Goal: Information Seeking & Learning: Learn about a topic

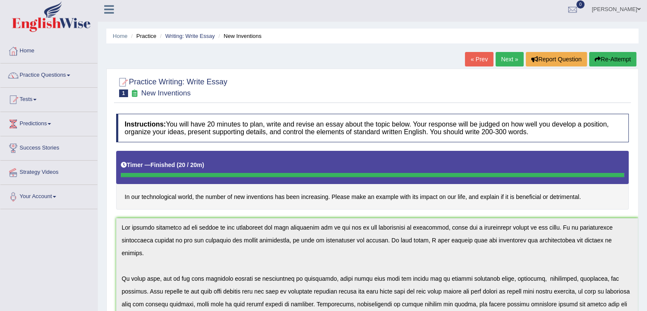
click at [53, 143] on link "Success Stories" at bounding box center [48, 146] width 97 height 21
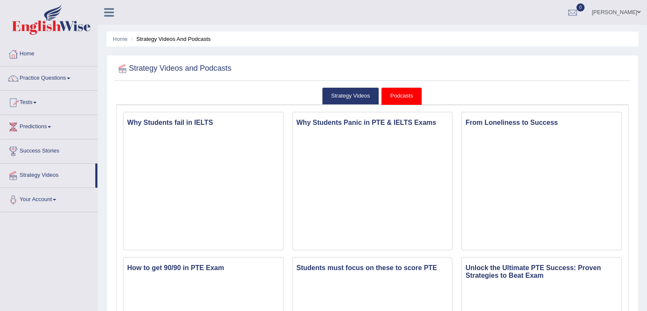
click at [27, 100] on link "Tests" at bounding box center [48, 101] width 97 height 21
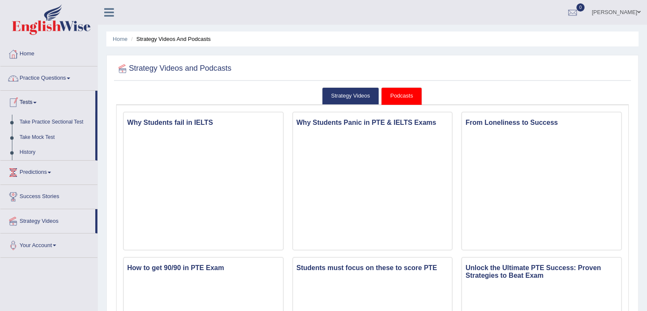
click at [34, 102] on link "Tests" at bounding box center [47, 101] width 95 height 21
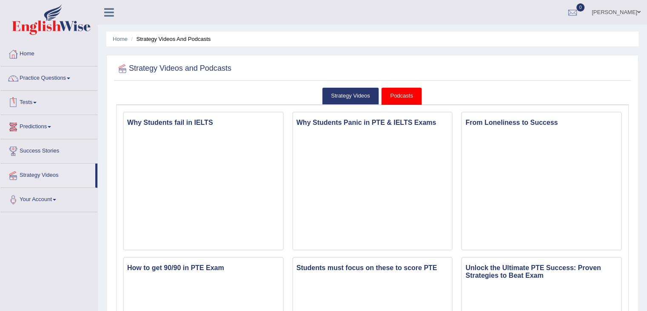
click at [43, 126] on link "Predictions" at bounding box center [48, 125] width 97 height 21
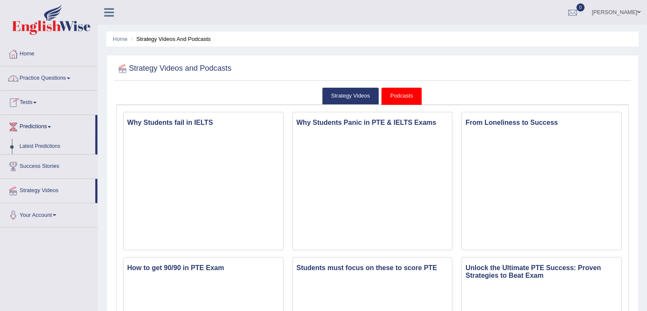
click at [68, 77] on link "Practice Questions" at bounding box center [48, 76] width 97 height 21
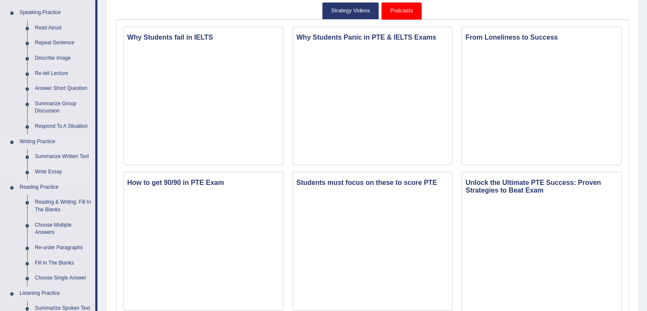
scroll to position [128, 0]
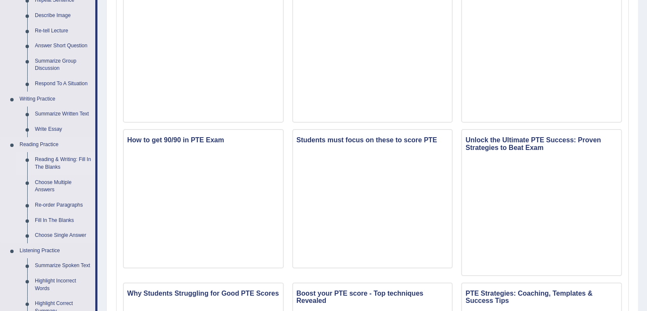
click at [56, 161] on link "Reading & Writing: Fill In The Blanks" at bounding box center [63, 163] width 64 height 23
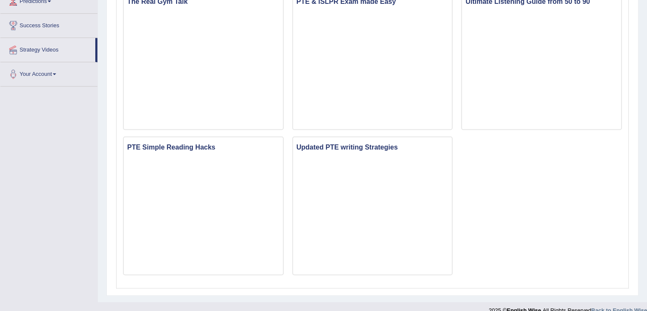
scroll to position [580, 0]
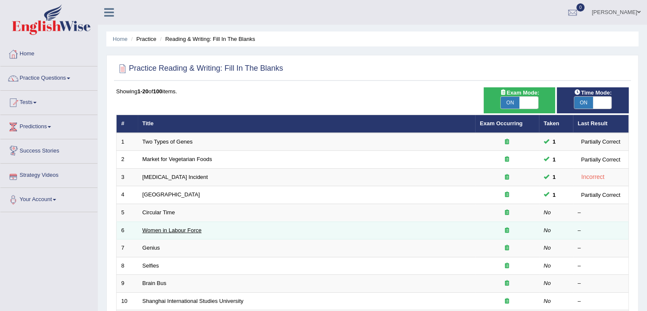
click at [195, 230] on link "Women in Labour Force" at bounding box center [172, 230] width 59 height 6
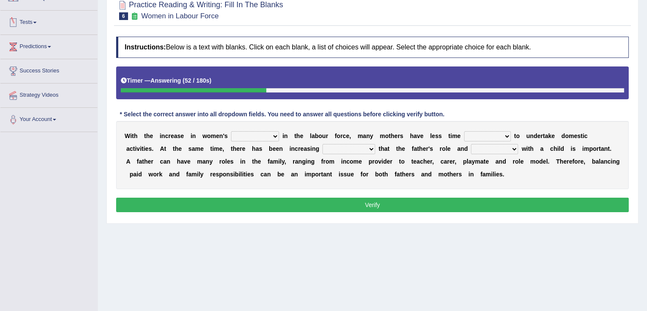
scroll to position [85, 0]
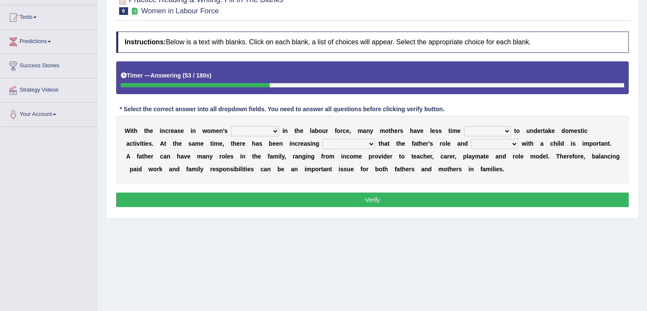
click at [276, 132] on select "attendance substitution participation definition" at bounding box center [255, 131] width 48 height 10
click at [79, 156] on div "Toggle navigation Home Practice Questions Speaking Practice Read Aloud Repeat S…" at bounding box center [323, 136] width 647 height 443
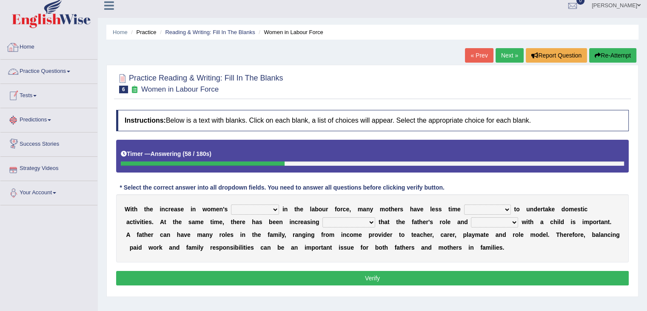
scroll to position [0, 0]
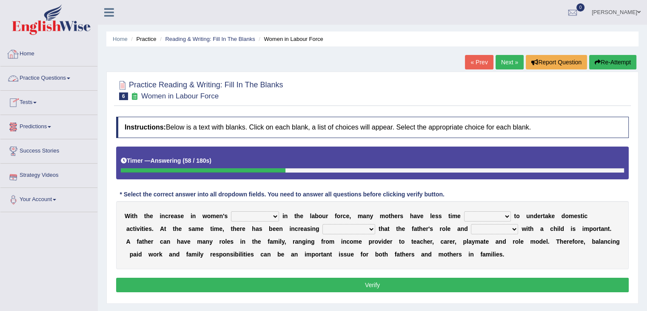
click at [28, 48] on link "Home" at bounding box center [48, 52] width 97 height 21
click at [29, 52] on link "Home" at bounding box center [47, 52] width 95 height 21
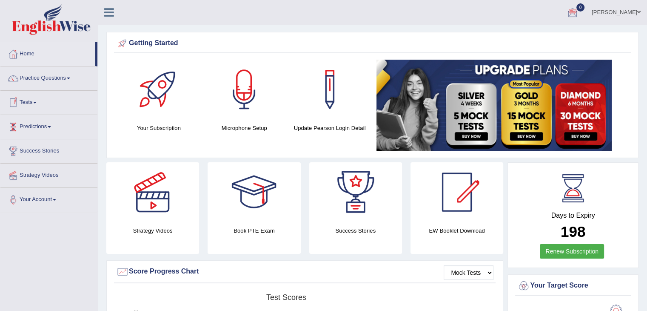
click at [34, 104] on link "Tests" at bounding box center [48, 101] width 97 height 21
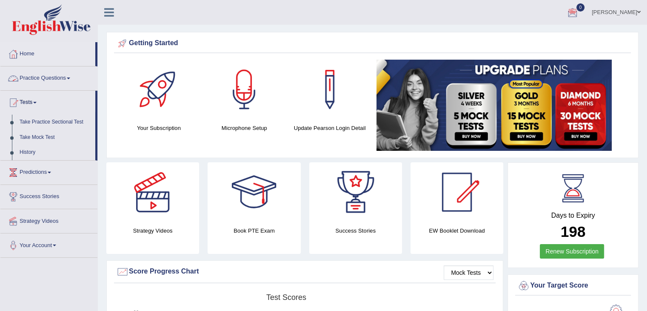
click at [56, 82] on link "Practice Questions" at bounding box center [48, 76] width 97 height 21
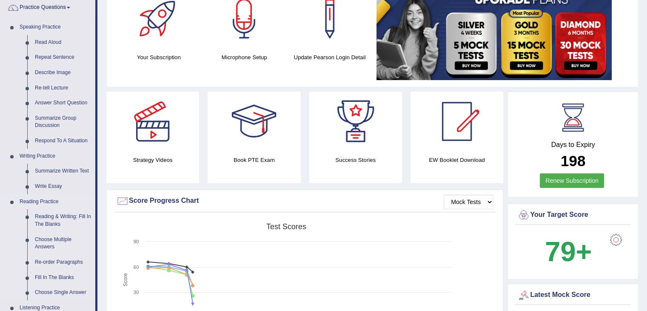
scroll to position [85, 0]
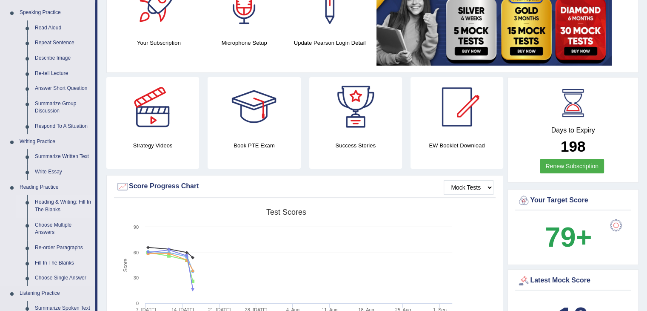
click at [68, 200] on link "Reading & Writing: Fill In The Blanks" at bounding box center [63, 206] width 64 height 23
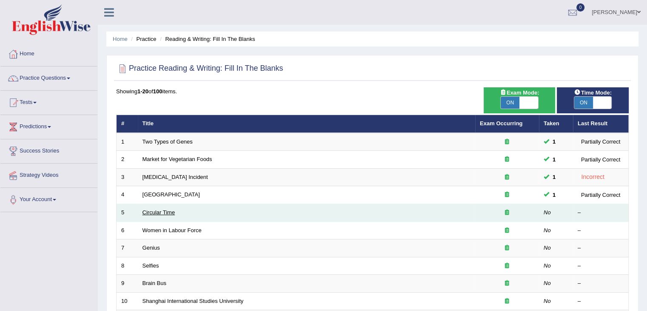
click at [165, 213] on link "Circular Time" at bounding box center [159, 212] width 33 height 6
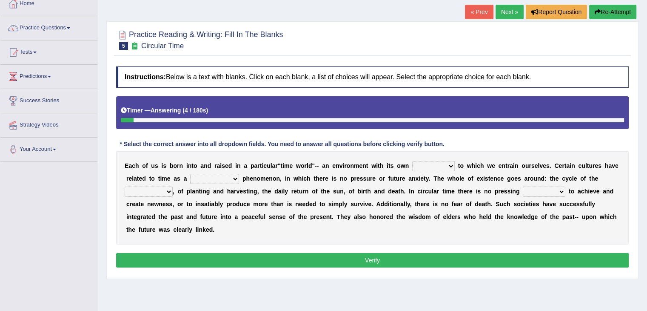
scroll to position [128, 0]
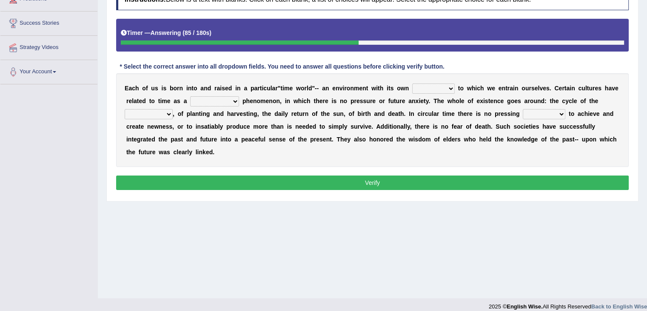
click at [432, 89] on select "area shape rhythm inclination" at bounding box center [433, 88] width 43 height 10
select select "rhythm"
click at [412, 83] on select "area shape rhythm inclination" at bounding box center [433, 88] width 43 height 10
click at [227, 97] on select "cyclical conventional recycling cylindrical" at bounding box center [214, 101] width 49 height 10
select select "recycling"
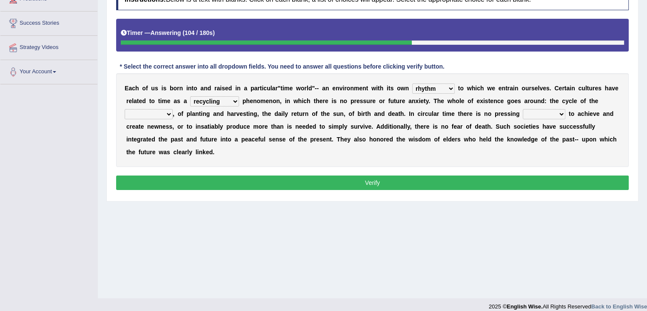
click at [190, 96] on select "cyclical conventional recycling cylindrical" at bounding box center [214, 101] width 49 height 10
click at [166, 116] on select "days seasons arrangement periods" at bounding box center [149, 114] width 48 height 10
select select "periods"
click at [125, 109] on select "days seasons arrangement periods" at bounding box center [149, 114] width 48 height 10
click at [561, 113] on select "issue point cause need" at bounding box center [544, 114] width 43 height 10
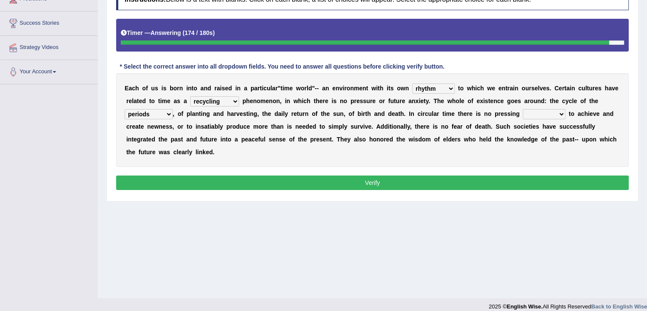
select select "cause"
click at [523, 109] on select "issue point cause need" at bounding box center [544, 114] width 43 height 10
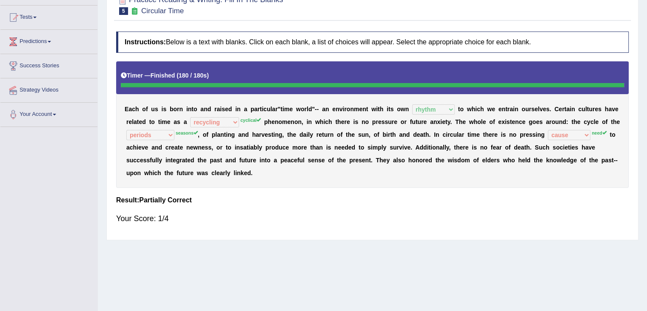
scroll to position [0, 0]
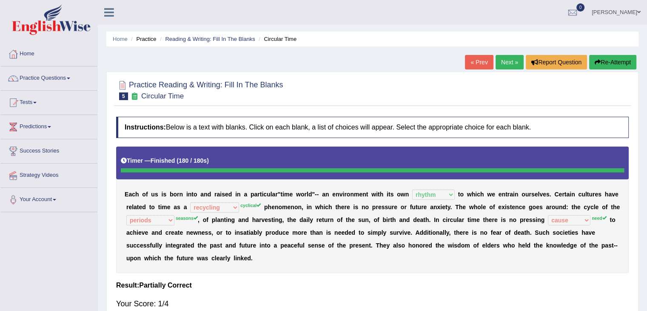
click at [610, 63] on button "Re-Attempt" at bounding box center [613, 62] width 47 height 14
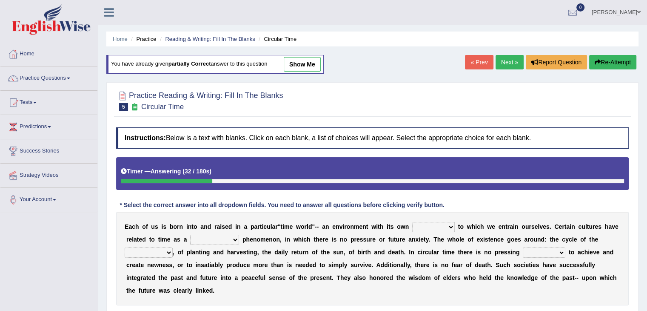
click at [439, 223] on select "area shape rhythm inclination" at bounding box center [433, 227] width 43 height 10
select select "rhythm"
click at [412, 222] on select "area shape rhythm inclination" at bounding box center [433, 227] width 43 height 10
click at [233, 238] on select "cyclical conventional recycling cylindrical" at bounding box center [214, 240] width 49 height 10
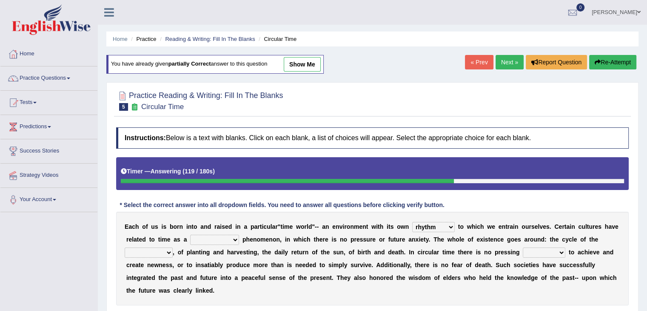
click at [555, 248] on select "issue point cause need" at bounding box center [544, 252] width 43 height 10
select select "need"
click at [523, 247] on select "issue point cause need" at bounding box center [544, 252] width 43 height 10
click at [164, 255] on select "days seasons arrangement periods" at bounding box center [149, 252] width 48 height 10
select select "seasons"
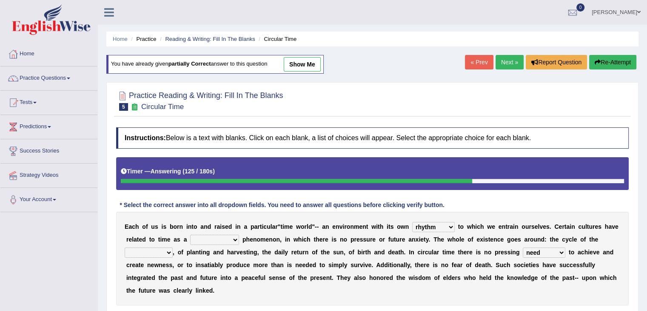
click at [125, 247] on select "days seasons arrangement periods" at bounding box center [149, 252] width 48 height 10
click at [227, 238] on select "cyclical conventional recycling cylindrical" at bounding box center [214, 240] width 49 height 10
select select "cylindrical"
click at [190, 235] on select "cyclical conventional recycling cylindrical" at bounding box center [214, 240] width 49 height 10
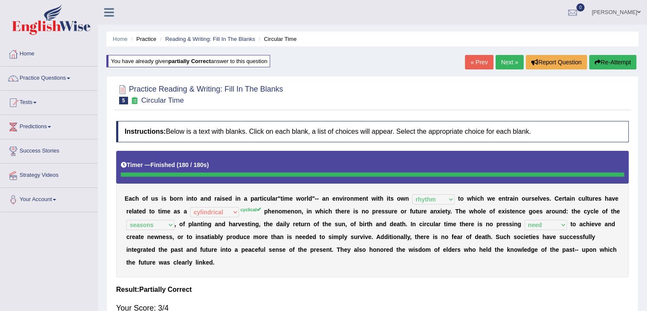
click at [505, 57] on link "Next »" at bounding box center [510, 62] width 28 height 14
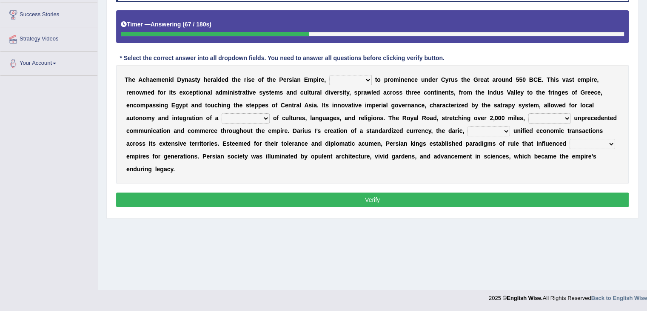
click at [358, 77] on select "directing staging ascending stumbling" at bounding box center [350, 80] width 43 height 10
drag, startPoint x: 123, startPoint y: 75, endPoint x: 148, endPoint y: 91, distance: 29.6
click at [151, 94] on div "T h e A c h a e m e n i d D y n a s t y h e r a l d e d t h e r i s e o f t h e…" at bounding box center [372, 124] width 513 height 119
drag, startPoint x: 123, startPoint y: 76, endPoint x: 129, endPoint y: 77, distance: 6.0
click at [129, 77] on div "T h e A c h a e m e n i d D y n a s t y h e r a l d e d t h e r i s e o f t h e…" at bounding box center [372, 124] width 513 height 119
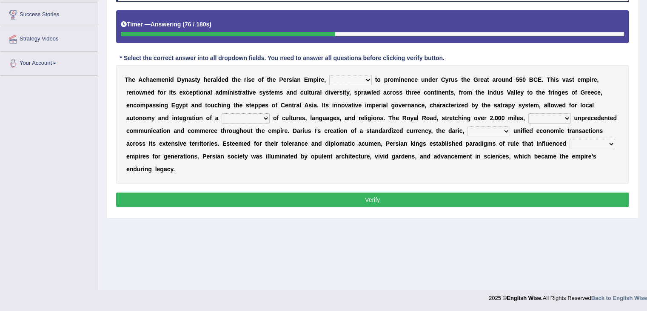
click at [129, 77] on b "h" at bounding box center [131, 79] width 4 height 7
drag, startPoint x: 129, startPoint y: 77, endPoint x: 365, endPoint y: 309, distance: 330.5
click at [356, 175] on body "Toggle navigation Home Practice Questions Speaking Practice Read Aloud Repeat S…" at bounding box center [323, 19] width 647 height 311
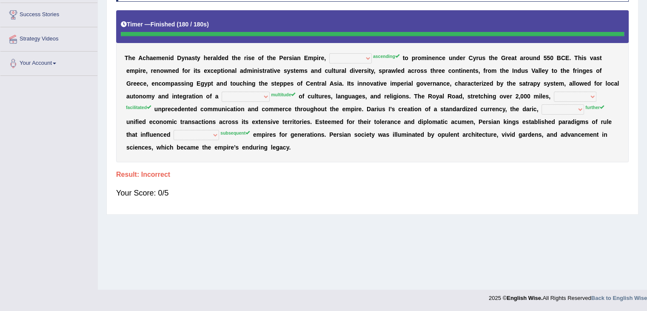
drag, startPoint x: 579, startPoint y: 75, endPoint x: 611, endPoint y: 67, distance: 33.0
click at [578, 75] on div "T h e A c h a e m e n i d D y n a s t y h e r a l d e d t h e r i s e o f t h e…" at bounding box center [372, 86] width 513 height 152
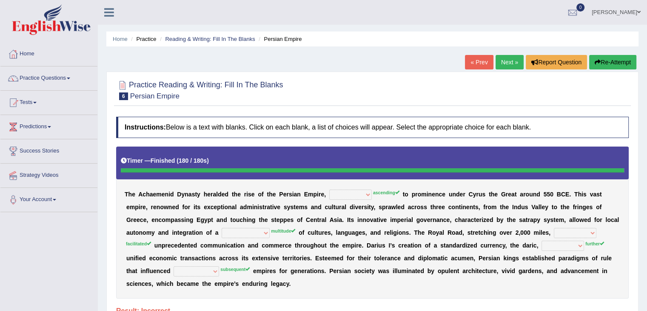
click at [613, 65] on button "Re-Attempt" at bounding box center [613, 62] width 47 height 14
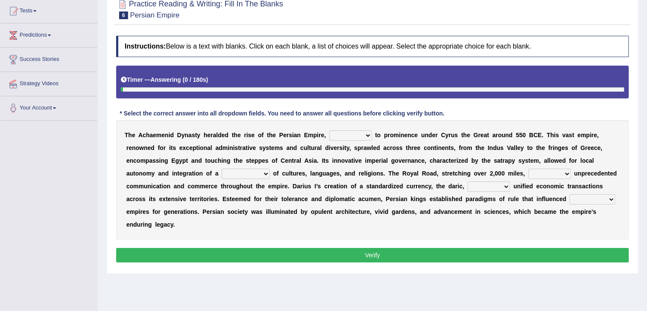
scroll to position [136, 0]
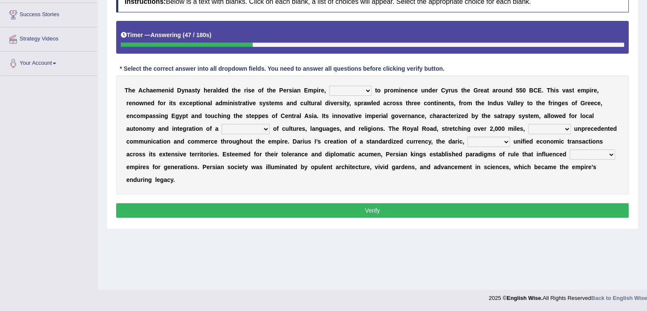
click at [366, 87] on select "directing staging ascending stumbling" at bounding box center [350, 91] width 43 height 10
select select "stumbling"
click at [329, 86] on select "directing staging ascending stumbling" at bounding box center [350, 91] width 43 height 10
click at [264, 126] on select "construction separation magnitude multitude" at bounding box center [246, 129] width 48 height 10
select select "multitude"
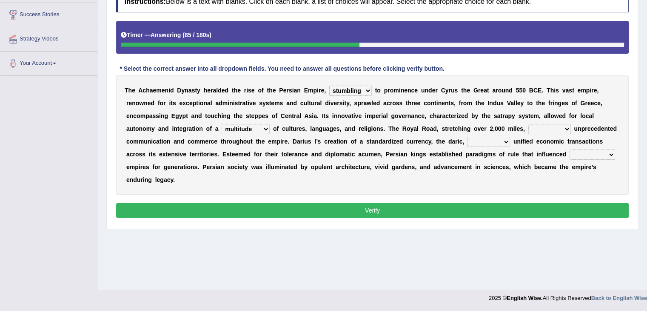
click at [222, 124] on select "construction separation magnitude multitude" at bounding box center [246, 129] width 48 height 10
click at [555, 125] on select "scattered united aimed facilitated" at bounding box center [550, 129] width 43 height 10
select select "facilitated"
click at [529, 124] on select "scattered united aimed facilitated" at bounding box center [550, 129] width 43 height 10
click at [535, 126] on select "scattered united aimed facilitated" at bounding box center [550, 129] width 43 height 10
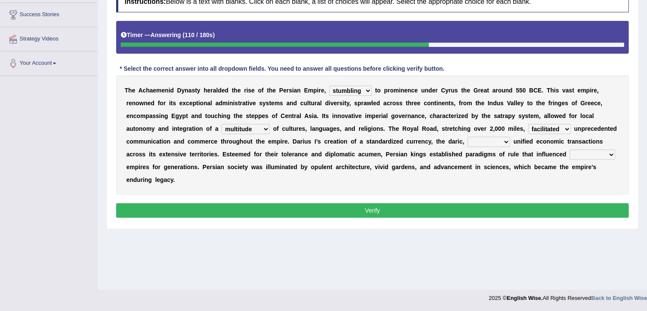
click at [520, 185] on div "T h e A c h a e m e n i d D y n a s t y h e r a l d e d t h e r i s e o f t h e…" at bounding box center [372, 134] width 513 height 119
click at [501, 139] on select "moreover wherein further so" at bounding box center [489, 142] width 43 height 10
select select "further"
click at [468, 137] on select "moreover wherein further so" at bounding box center [489, 142] width 43 height 10
click at [492, 144] on select "moreover wherein further so" at bounding box center [489, 142] width 43 height 10
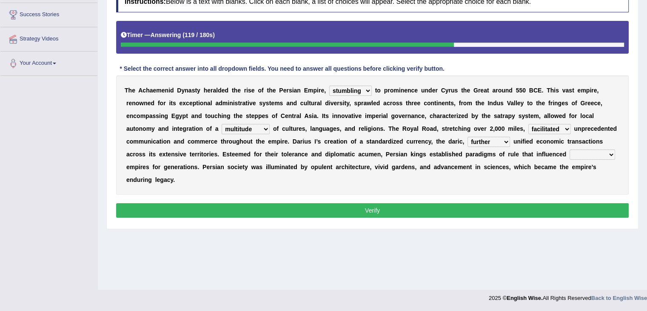
click at [530, 187] on div "T h e A c h a e m e n i d D y n a s t y h e r a l d e d t h e r i s e o f t h e…" at bounding box center [372, 134] width 513 height 119
click at [594, 150] on select "subsequent explicit permanent trivial" at bounding box center [593, 154] width 46 height 10
select select "trivial"
click at [570, 149] on select "subsequent explicit permanent trivial" at bounding box center [593, 154] width 46 height 10
click at [603, 152] on select "subsequent explicit permanent trivial" at bounding box center [593, 154] width 46 height 10
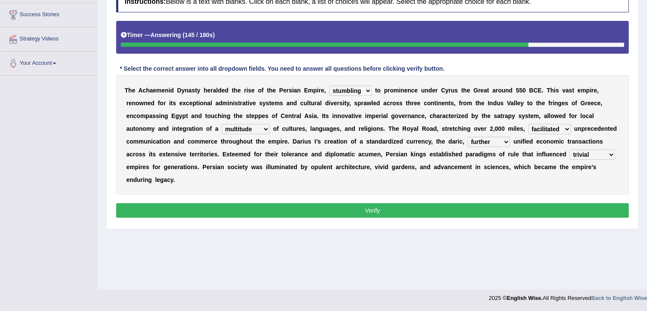
click at [603, 152] on select "subsequent explicit permanent trivial" at bounding box center [593, 154] width 46 height 10
click at [604, 150] on select "subsequent explicit permanent trivial" at bounding box center [593, 154] width 46 height 10
click at [495, 210] on button "Verify" at bounding box center [372, 210] width 513 height 14
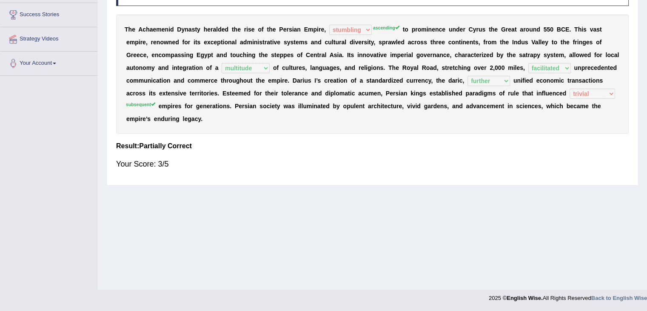
drag, startPoint x: 591, startPoint y: 169, endPoint x: 505, endPoint y: 165, distance: 85.7
click at [591, 169] on div "Your Score: 3/5" at bounding box center [372, 164] width 513 height 20
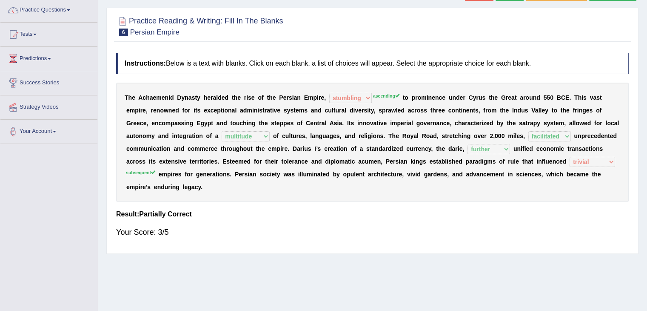
scroll to position [51, 0]
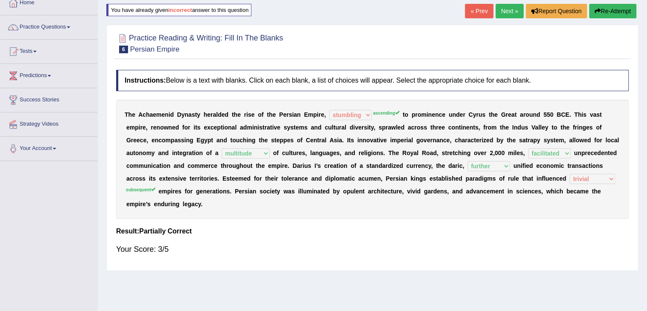
click at [507, 12] on link "Next »" at bounding box center [510, 11] width 28 height 14
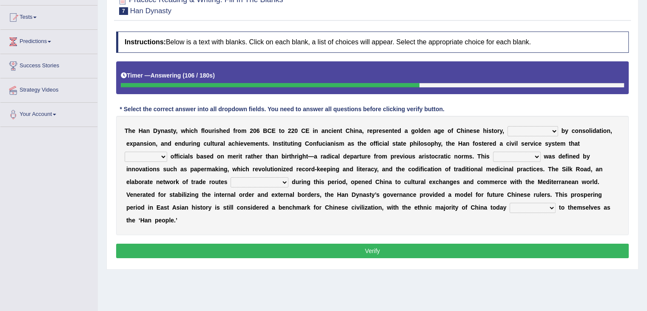
click at [540, 130] on select "disciplined journeyed input distinguished" at bounding box center [533, 131] width 51 height 10
select select "distinguished"
click at [508, 126] on select "disciplined journeyed input distinguished" at bounding box center [533, 131] width 51 height 10
click at [529, 129] on select "disciplined journeyed input distinguished" at bounding box center [533, 131] width 51 height 10
click at [621, 146] on div "T h e H a n D y n a s t y , w h i c h f l o u r i s h e d f r o m 2 0 [DATE] E …" at bounding box center [372, 175] width 513 height 119
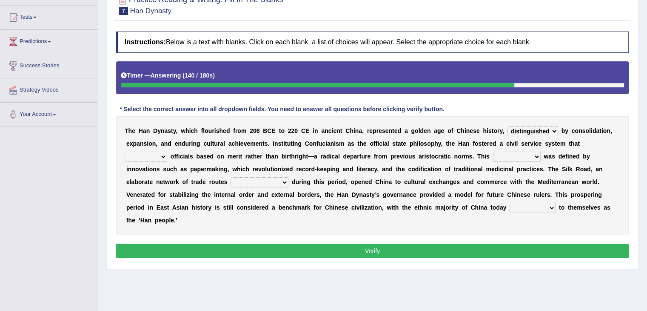
click at [166, 155] on div "T h e H a n D y n a s t y , w h i c h f l o u r i s h e d f r o m 2 0 [DATE] E …" at bounding box center [372, 175] width 513 height 119
click at [162, 156] on select "discussed adapted reflected selected" at bounding box center [146, 157] width 43 height 10
select select "selected"
click at [125, 152] on select "discussed adapted reflected selected" at bounding box center [146, 157] width 43 height 10
click at [519, 153] on select "moment epoch intermission interval" at bounding box center [517, 157] width 48 height 10
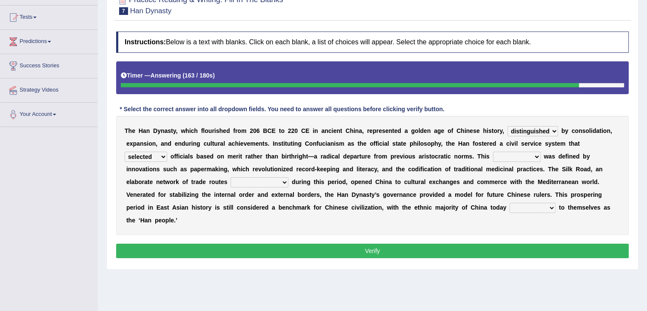
select select "intermission"
click at [493, 152] on select "moment epoch intermission interval" at bounding box center [517, 157] width 48 height 10
click at [253, 182] on select "was established establishing that established established" at bounding box center [260, 182] width 58 height 10
select select "that established"
click at [231, 177] on select "was established establishing that established established" at bounding box center [260, 182] width 58 height 10
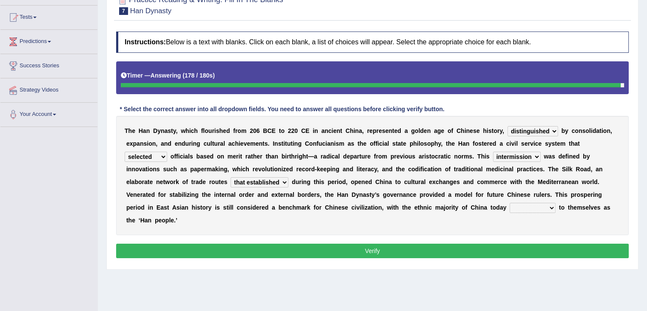
click at [538, 204] on select "calling considering referring pointing" at bounding box center [533, 208] width 46 height 10
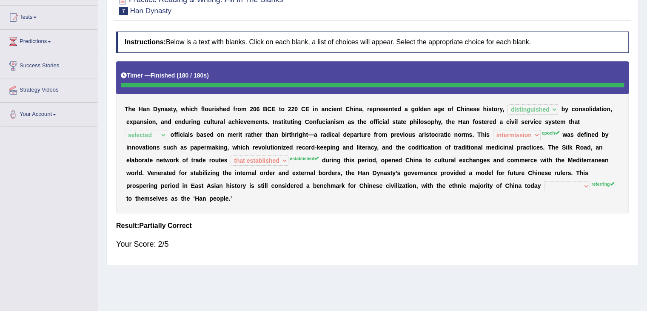
scroll to position [43, 0]
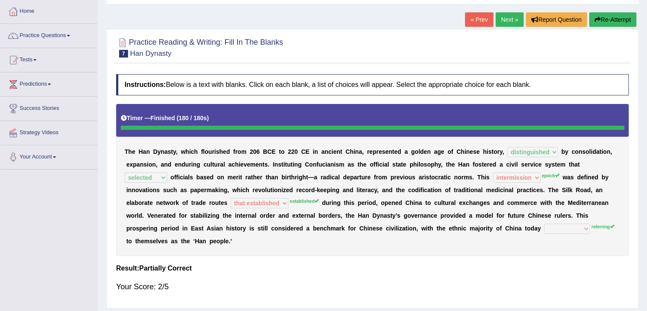
click at [613, 26] on button "Re-Attempt" at bounding box center [613, 19] width 47 height 14
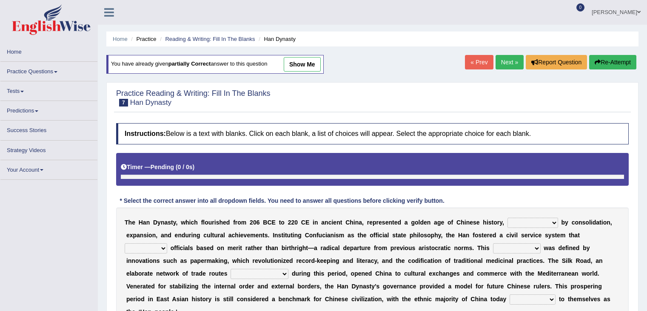
scroll to position [43, 0]
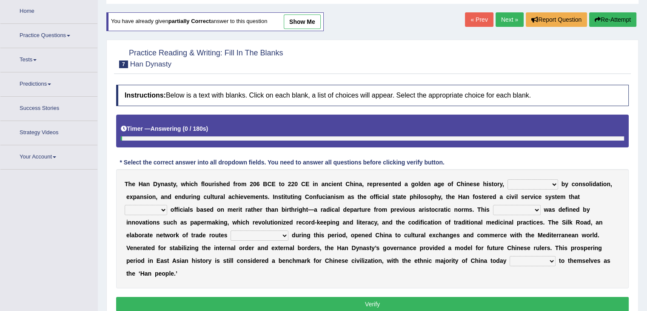
click at [531, 189] on div "T h e H a n D y n a s t y , w h i c h f l o u r i s h e d f r o m 2 0 [DATE] E …" at bounding box center [372, 228] width 513 height 119
click at [531, 183] on select "disciplined journeyed input distinguished" at bounding box center [533, 184] width 51 height 10
select select "distinguished"
click at [508, 179] on select "disciplined journeyed input distinguished" at bounding box center [533, 184] width 51 height 10
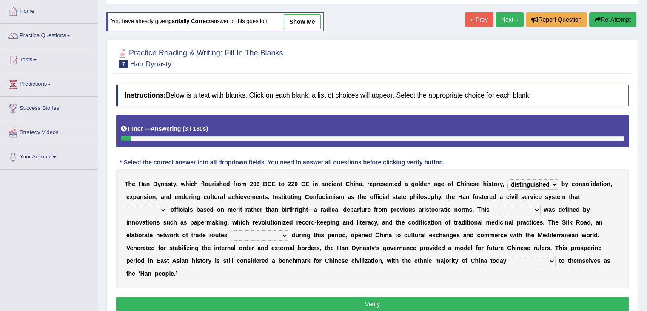
click at [523, 209] on select "moment epoch intermission interval" at bounding box center [517, 210] width 48 height 10
select select "epoch"
click at [493, 205] on select "moment epoch intermission interval" at bounding box center [517, 210] width 48 height 10
click at [166, 209] on select "discussed adapted reflected selected" at bounding box center [146, 210] width 43 height 10
select select "selected"
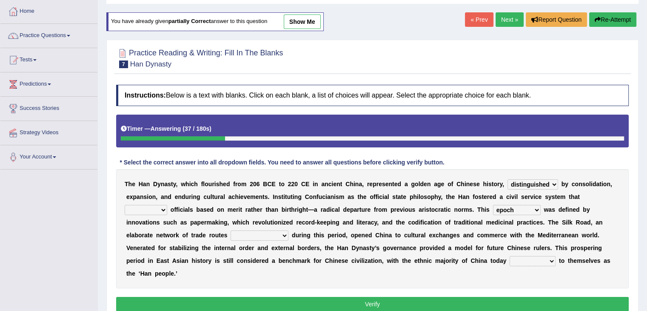
click at [125, 205] on select "discussed adapted reflected selected" at bounding box center [146, 210] width 43 height 10
click at [275, 232] on select "was established establishing that established established" at bounding box center [260, 235] width 58 height 10
select select "established"
click at [231, 230] on select "was established establishing that established established" at bounding box center [260, 235] width 58 height 10
click at [524, 259] on select "calling considering referring pointing" at bounding box center [533, 261] width 46 height 10
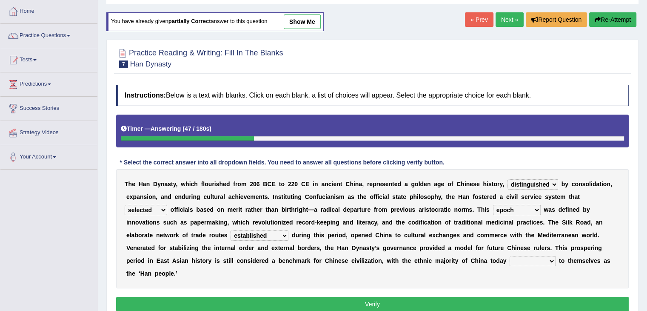
select select "referring"
click at [510, 256] on select "calling considering referring pointing" at bounding box center [533, 261] width 46 height 10
click at [502, 304] on button "Verify" at bounding box center [372, 304] width 513 height 14
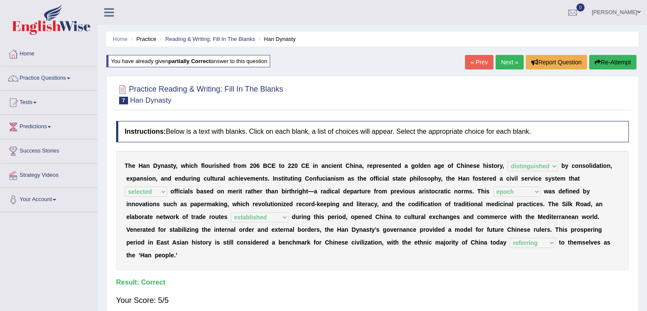
click at [502, 59] on link "Next »" at bounding box center [510, 62] width 28 height 14
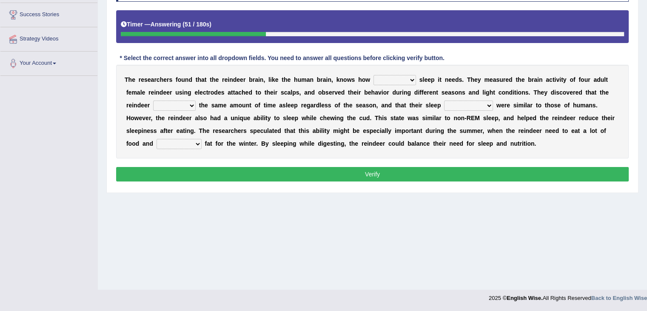
click at [397, 79] on select "much far regular often" at bounding box center [395, 80] width 43 height 10
select select "much"
click at [374, 75] on select "much far regular often" at bounding box center [395, 80] width 43 height 10
click at [417, 79] on b at bounding box center [417, 79] width 3 height 7
click at [412, 75] on select "much far regular often" at bounding box center [395, 80] width 43 height 10
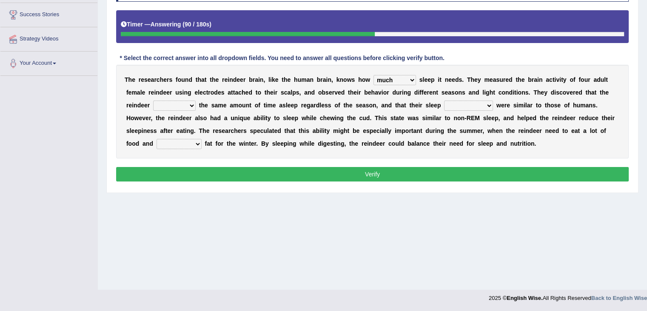
click at [289, 135] on div "T h e r e s e a r c h e r s f o u n d t h a t t h e r e i n d e e r b r a i n ,…" at bounding box center [372, 112] width 513 height 94
click at [175, 103] on select "made devoted saved spent" at bounding box center [174, 105] width 43 height 10
select select "spent"
click at [153, 100] on select "made devoted saved spent" at bounding box center [174, 105] width 43 height 10
click at [188, 97] on div "T h e r e s e a r c h e r s f o u n d t h a t t h e r e i n d e e r b r a i n ,…" at bounding box center [372, 112] width 513 height 94
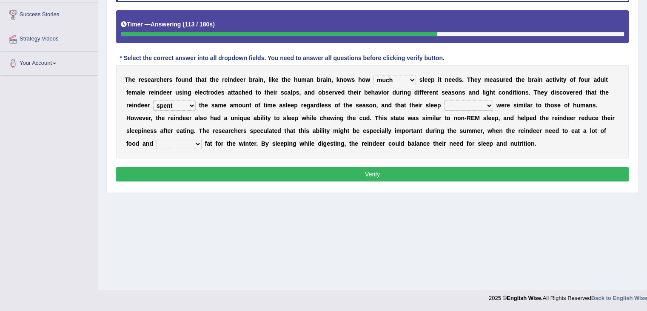
click at [188, 100] on select "made devoted saved spent" at bounding box center [174, 105] width 43 height 10
click at [238, 140] on b at bounding box center [237, 143] width 3 height 7
click at [463, 103] on select "rhythms interruptions patterns situations" at bounding box center [468, 105] width 49 height 10
select select "patterns"
click at [444, 100] on select "rhythms interruptions patterns situations" at bounding box center [468, 105] width 49 height 10
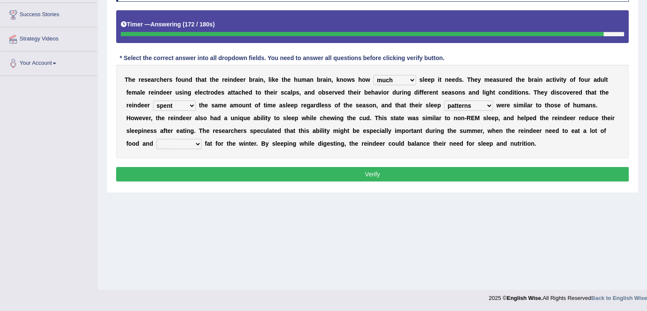
click at [171, 140] on select "cultivate regard surmount accumulate" at bounding box center [179, 144] width 45 height 10
select select "surmount"
click at [157, 139] on select "cultivate regard surmount accumulate" at bounding box center [179, 144] width 45 height 10
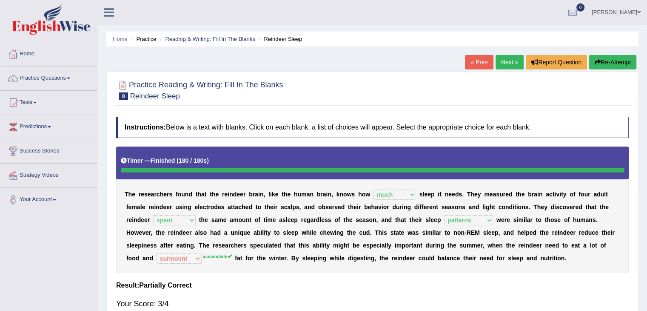
click at [510, 60] on link "Next »" at bounding box center [510, 62] width 28 height 14
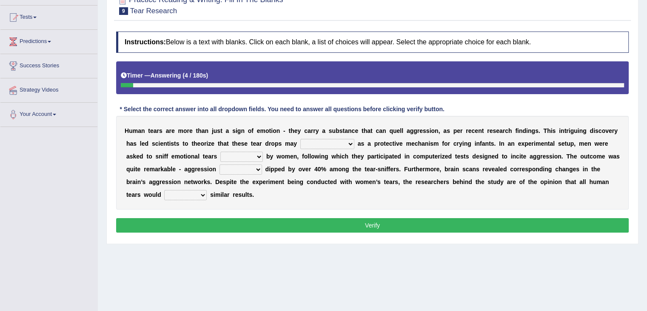
scroll to position [85, 0]
click at [334, 140] on select "have evolution be evolution be evolved have evolved" at bounding box center [328, 144] width 54 height 10
select select "be evolved"
click at [301, 139] on select "have evolution be evolution be evolved have evolved" at bounding box center [328, 144] width 54 height 10
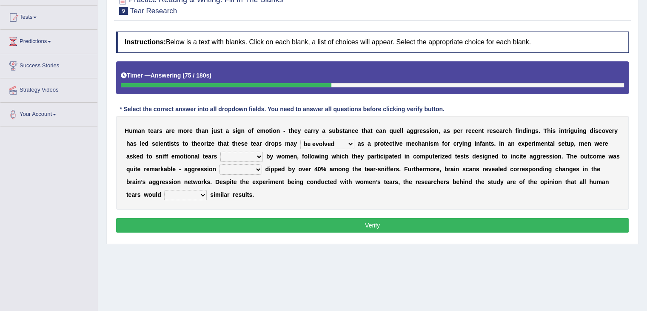
click at [248, 154] on select "shed lost grown emitted" at bounding box center [241, 157] width 43 height 10
select select "emitted"
click at [220, 152] on select "shed lost grown emitted" at bounding box center [241, 157] width 43 height 10
click at [247, 167] on select "posts measures levels portions" at bounding box center [241, 169] width 43 height 10
select select "portions"
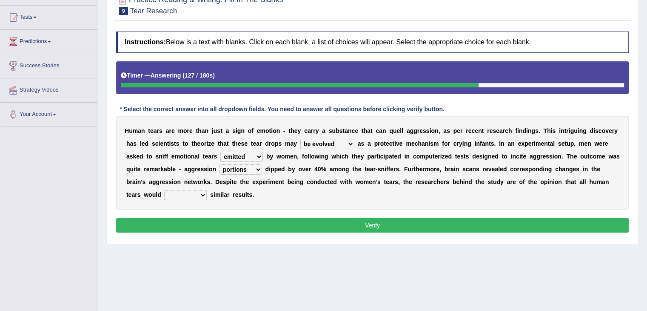
click at [220, 164] on select "posts measures levels portions" at bounding box center [241, 169] width 43 height 10
click at [194, 194] on select "evade invoke reflect yield" at bounding box center [185, 195] width 43 height 10
select select "reflect"
click at [164, 190] on select "evade invoke reflect yield" at bounding box center [185, 195] width 43 height 10
click at [203, 192] on select "evade invoke reflect yield" at bounding box center [185, 195] width 43 height 10
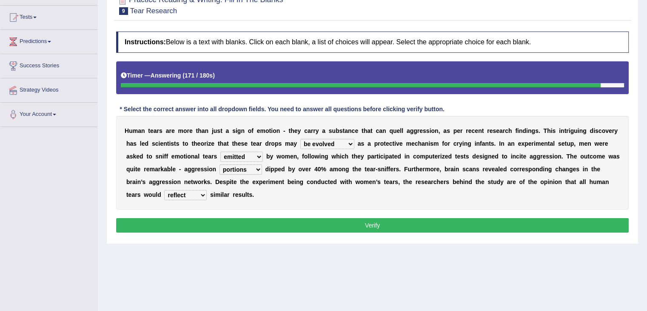
click at [283, 184] on div "H u m a n t e a r s a r e m o r e t h a n j u s t a s i g n o f e m o t i o n -…" at bounding box center [372, 163] width 513 height 94
click at [346, 215] on div "Instructions: Below is a text with blanks. Click on each blank, a list of choic…" at bounding box center [372, 133] width 517 height 212
click at [350, 223] on button "Verify" at bounding box center [372, 225] width 513 height 14
